Goal: Check status: Check status

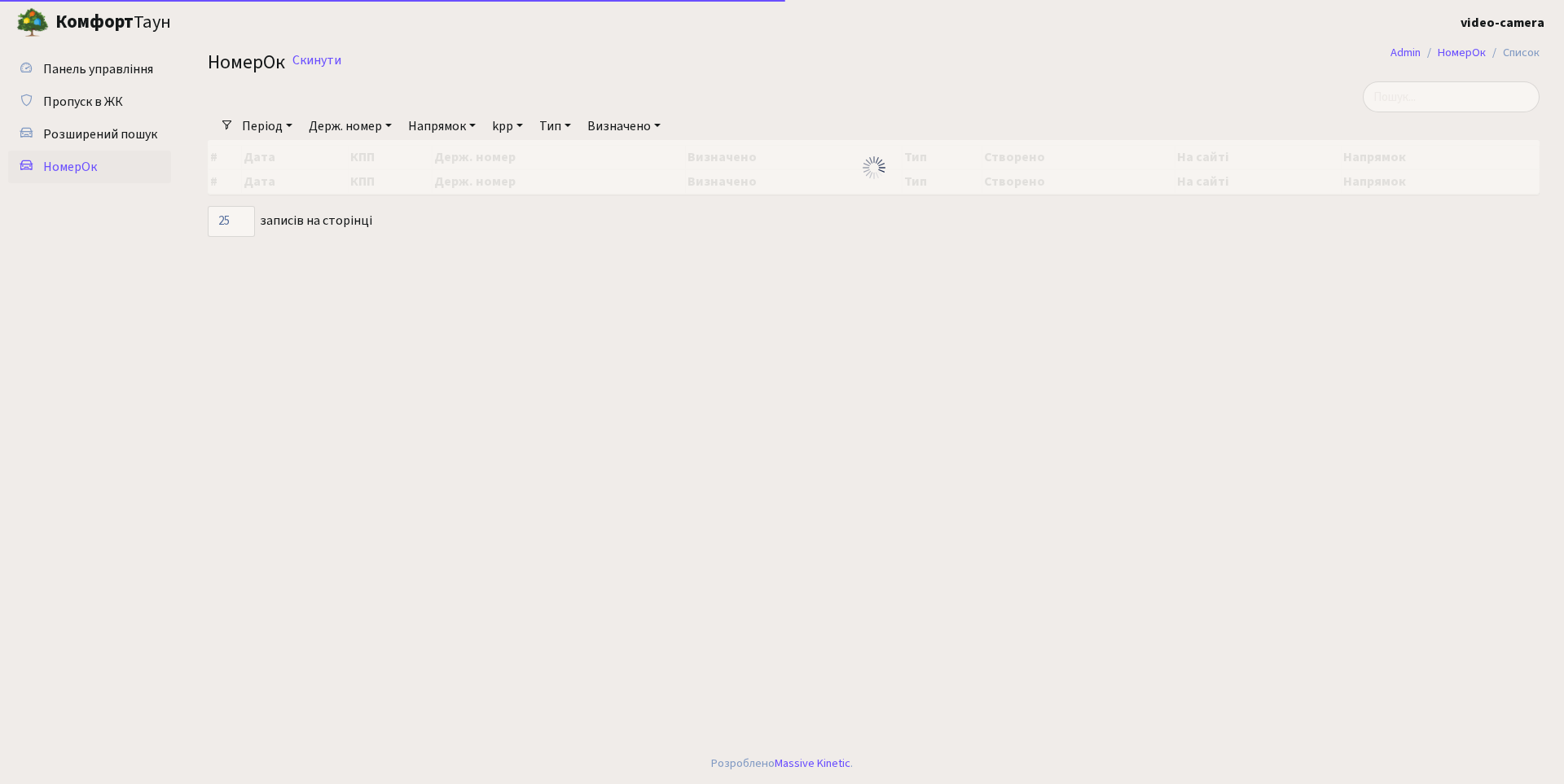
select select "25"
click at [89, 90] on link "Пропуск в ЖК" at bounding box center [89, 102] width 163 height 32
select select "25"
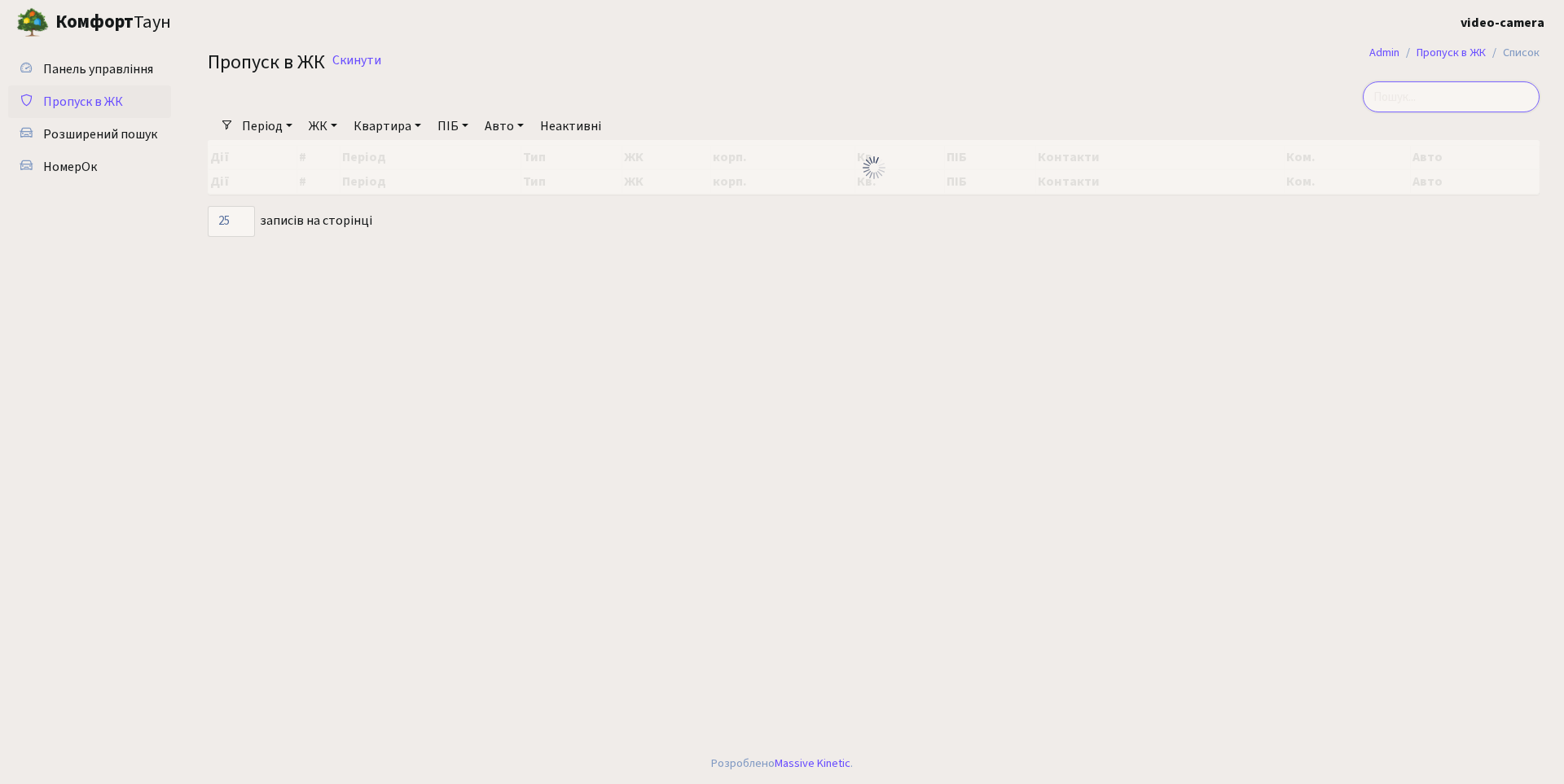
click at [1442, 102] on input "search" at bounding box center [1451, 97] width 177 height 31
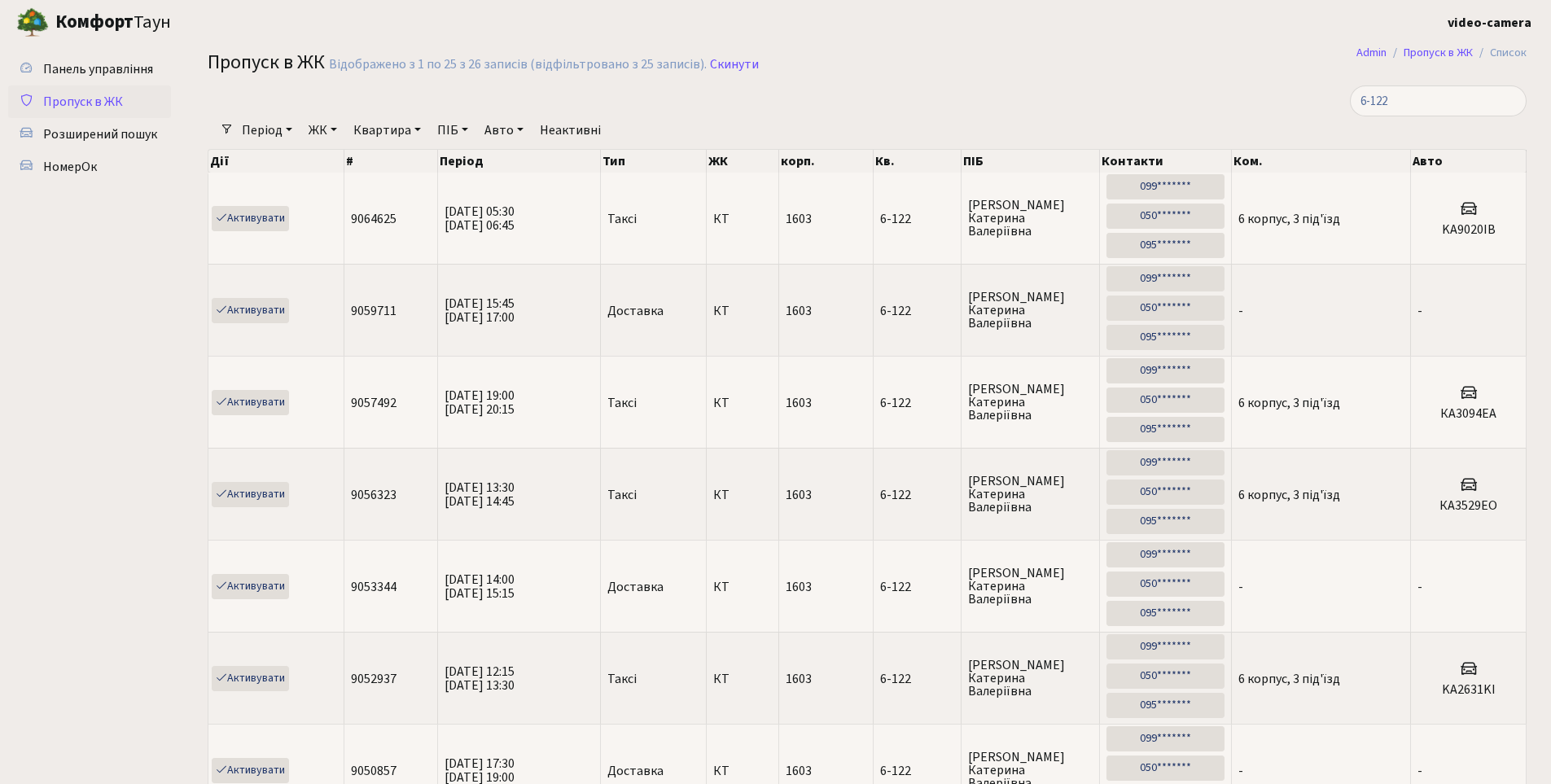
click at [326, 135] on link "ЖК" at bounding box center [323, 130] width 41 height 28
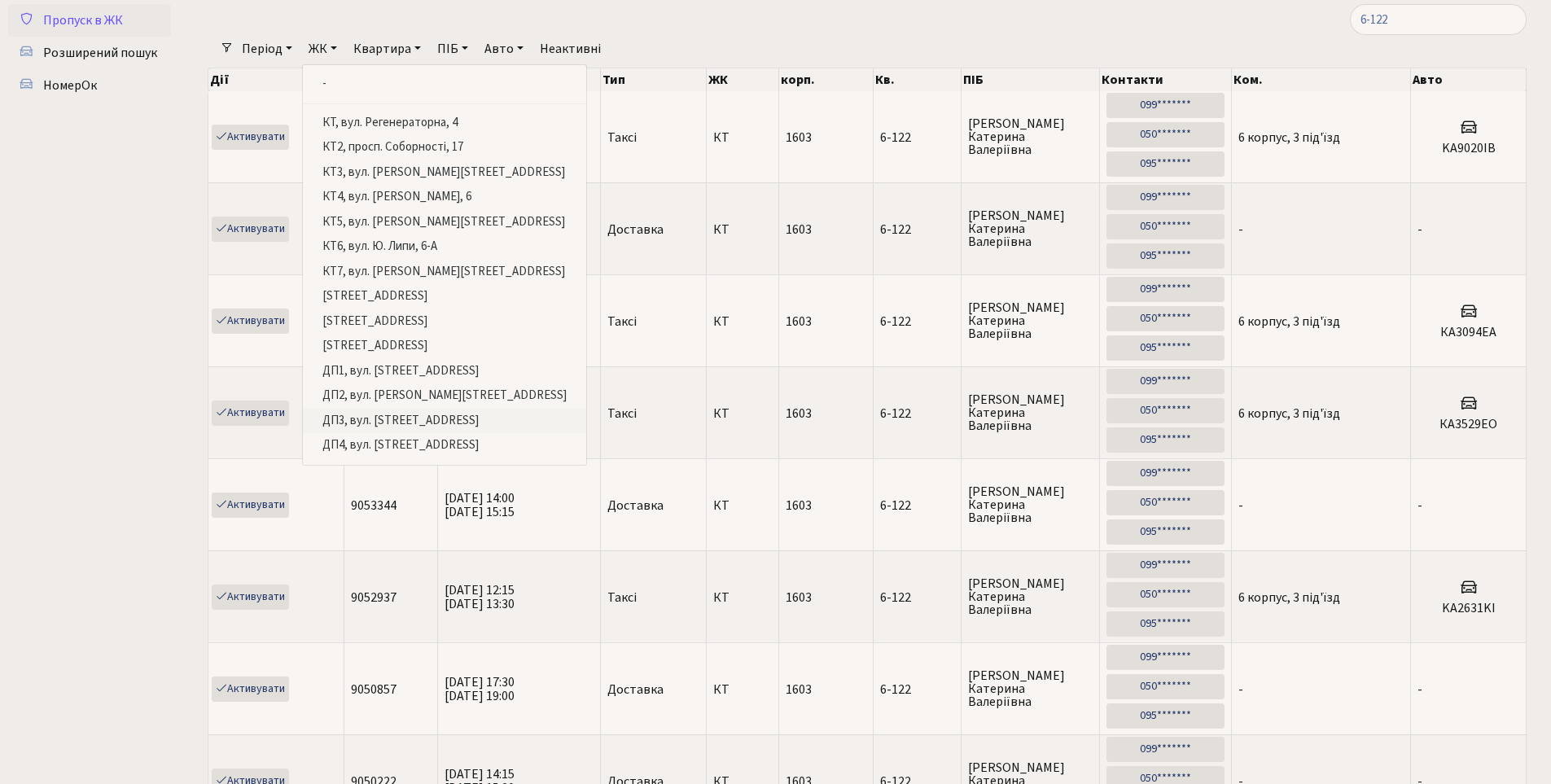
scroll to position [163, 0]
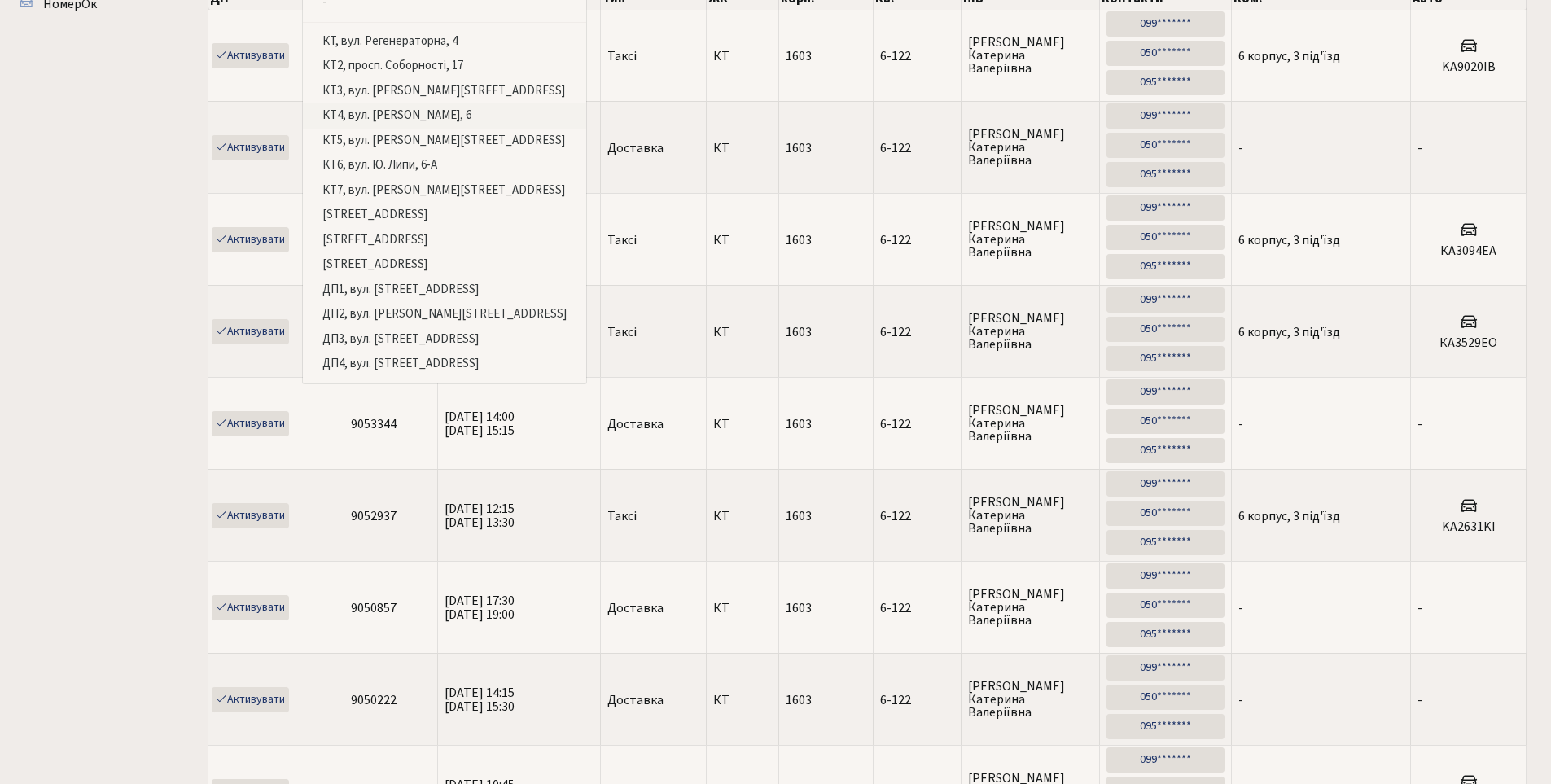
click at [418, 115] on link "КТ4, вул. [PERSON_NAME], 6" at bounding box center [444, 116] width 283 height 26
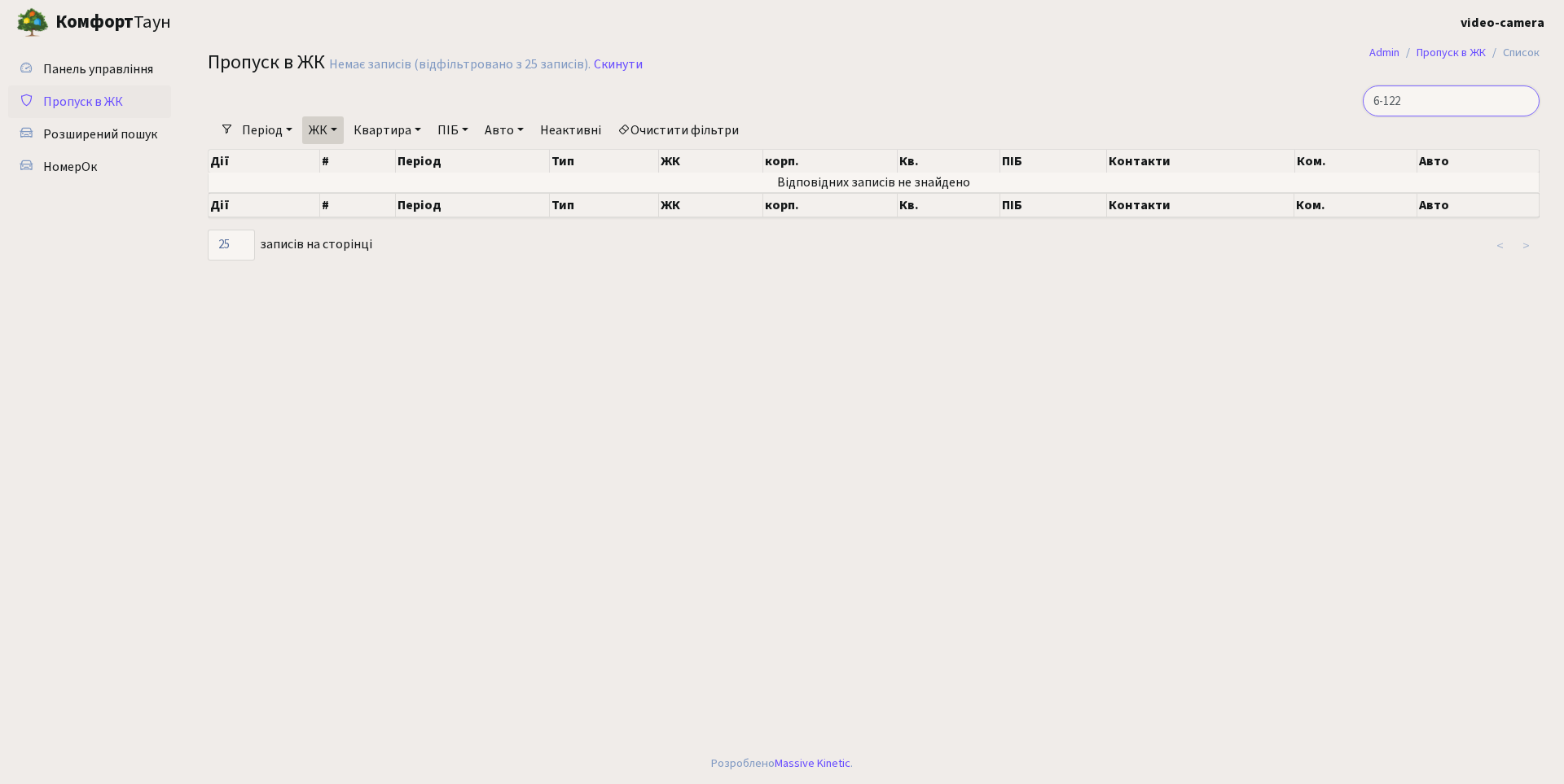
click at [1452, 89] on input "6-122" at bounding box center [1451, 101] width 177 height 31
type input "6"
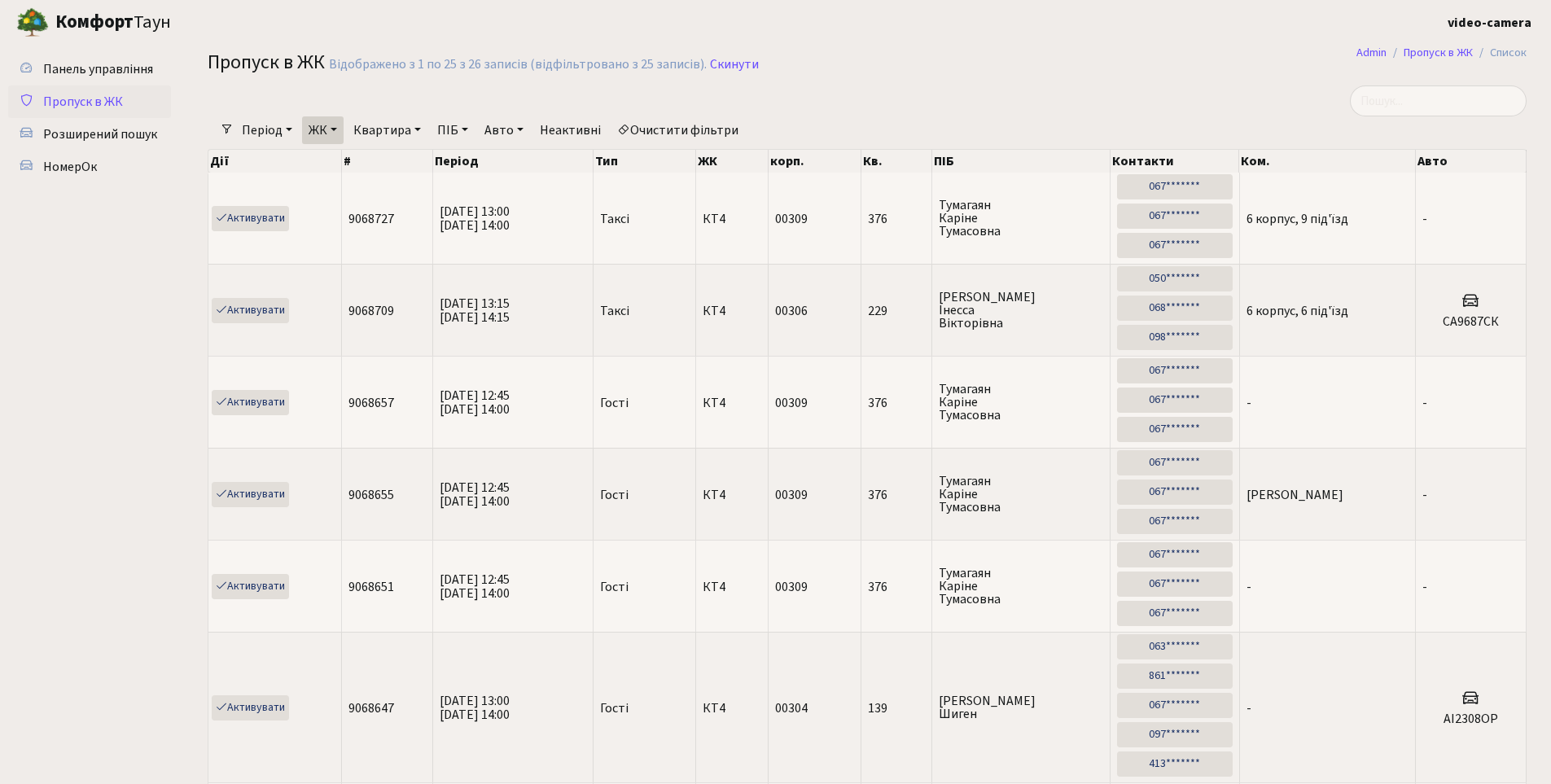
click at [376, 128] on link "Квартира" at bounding box center [387, 130] width 81 height 28
type input "122"
